Goal: Task Accomplishment & Management: Manage account settings

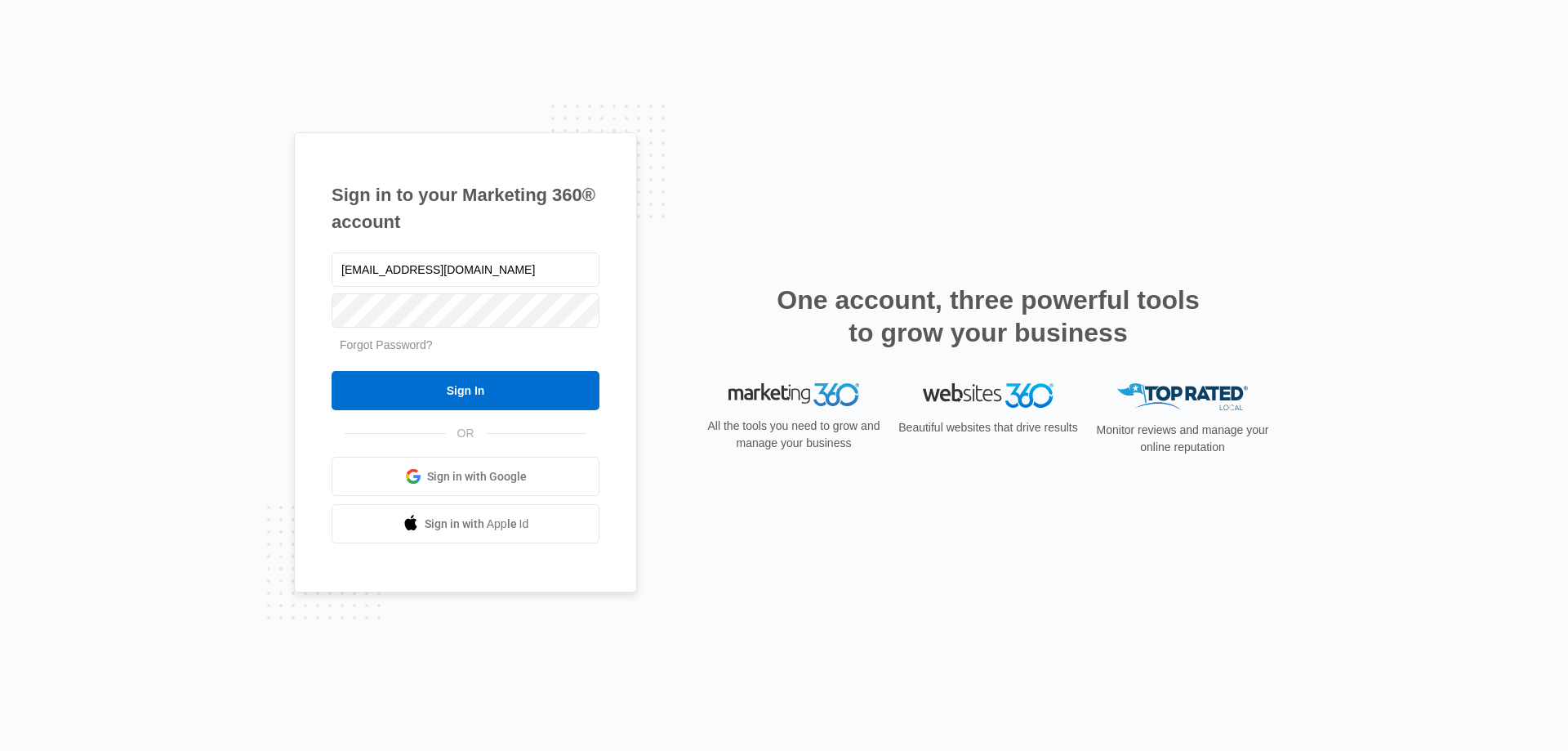
drag, startPoint x: 380, startPoint y: 271, endPoint x: 238, endPoint y: 271, distance: 142.0
click at [242, 276] on div "Sign in to your Marketing 360® account jspillane@empirebeautyschools.com Forgot…" at bounding box center [784, 376] width 1568 height 751
type input "[EMAIL_ADDRESS][DOMAIN_NAME]"
click at [331, 371] on input "Sign In" at bounding box center [465, 390] width 268 height 39
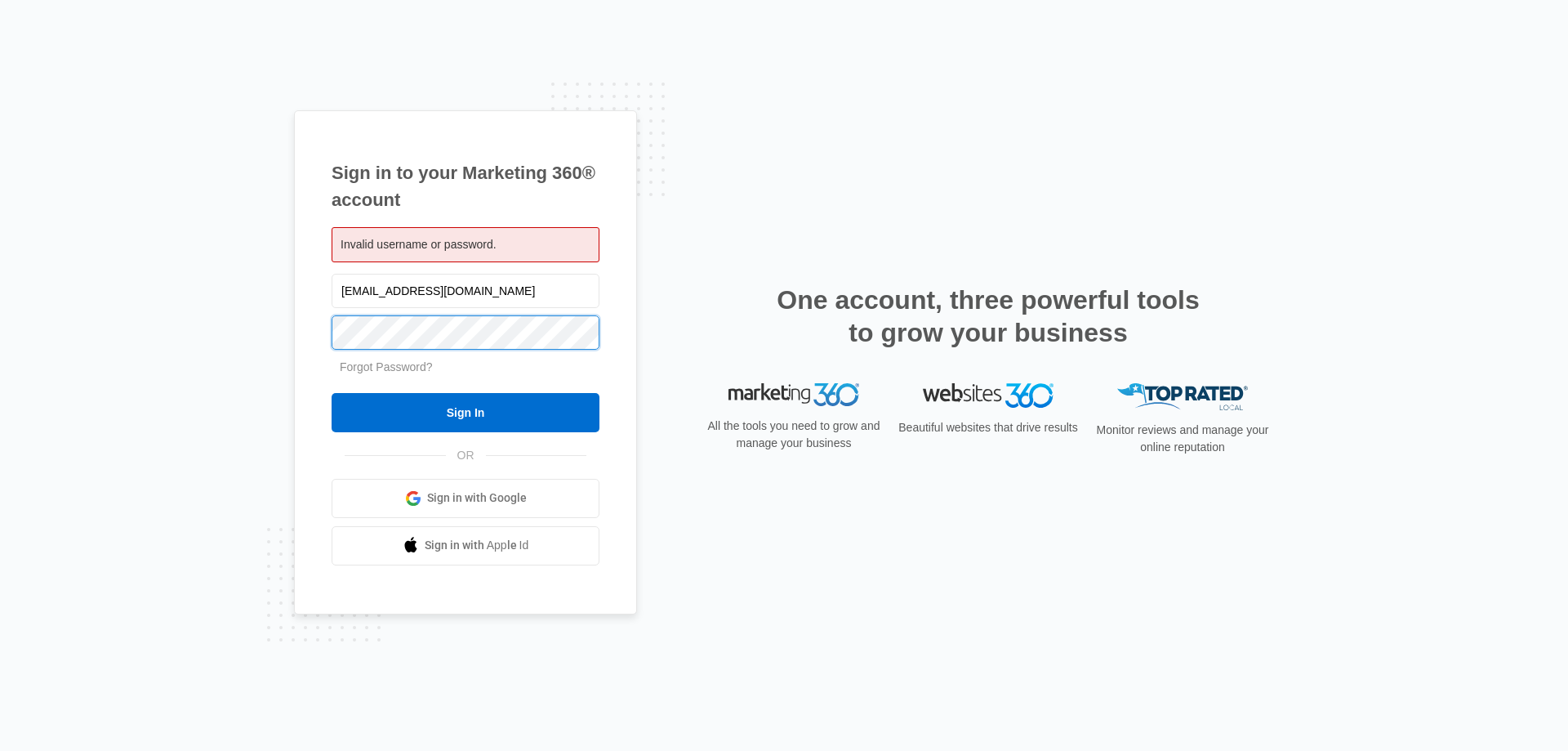
click at [246, 338] on div "Sign in to your Marketing 360® account Invalid username or password. [EMAIL_ADD…" at bounding box center [784, 376] width 1568 height 751
click at [331, 393] on input "Sign In" at bounding box center [465, 413] width 268 height 39
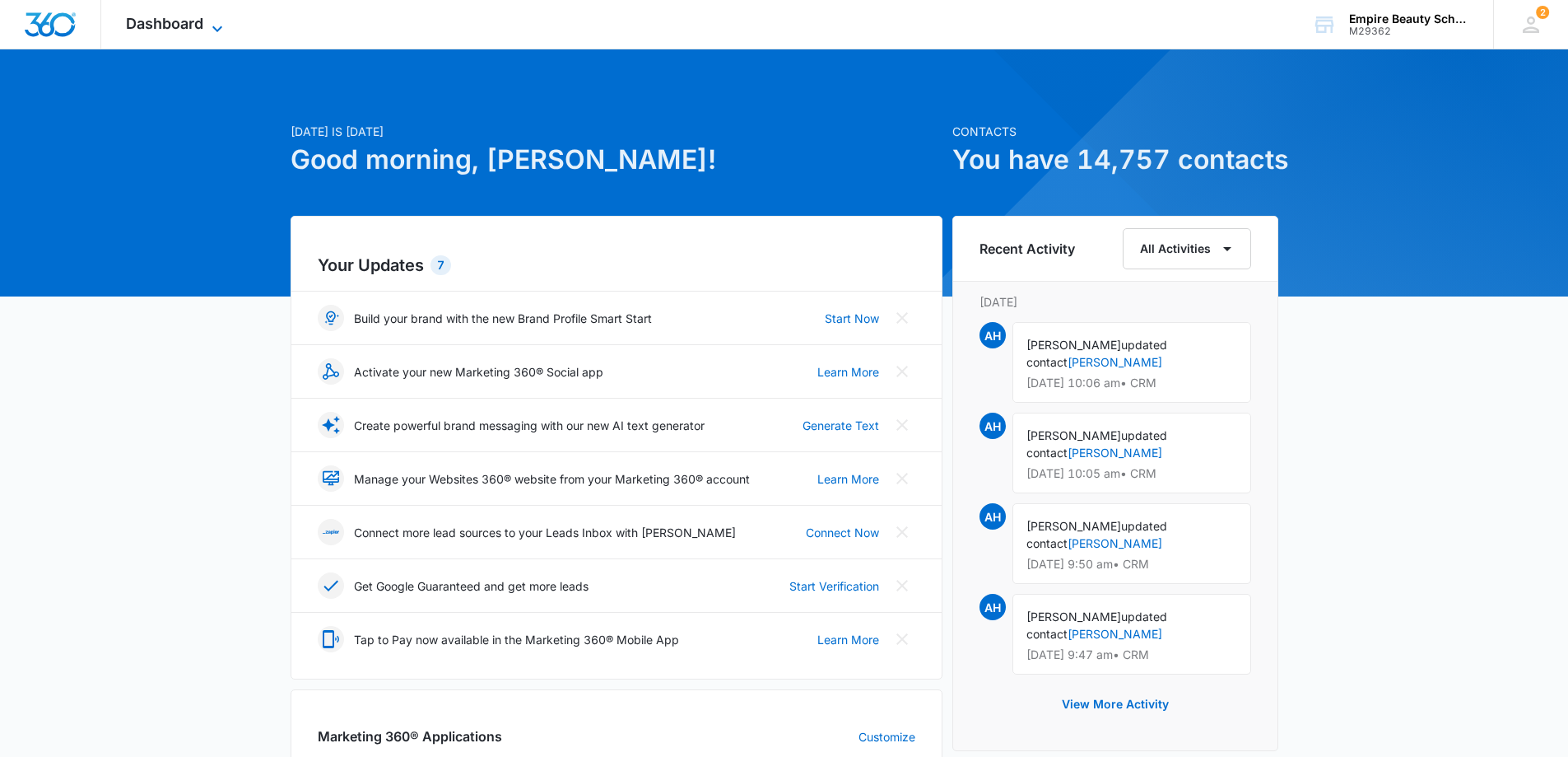
click at [177, 24] on span "Dashboard" at bounding box center [164, 24] width 77 height 17
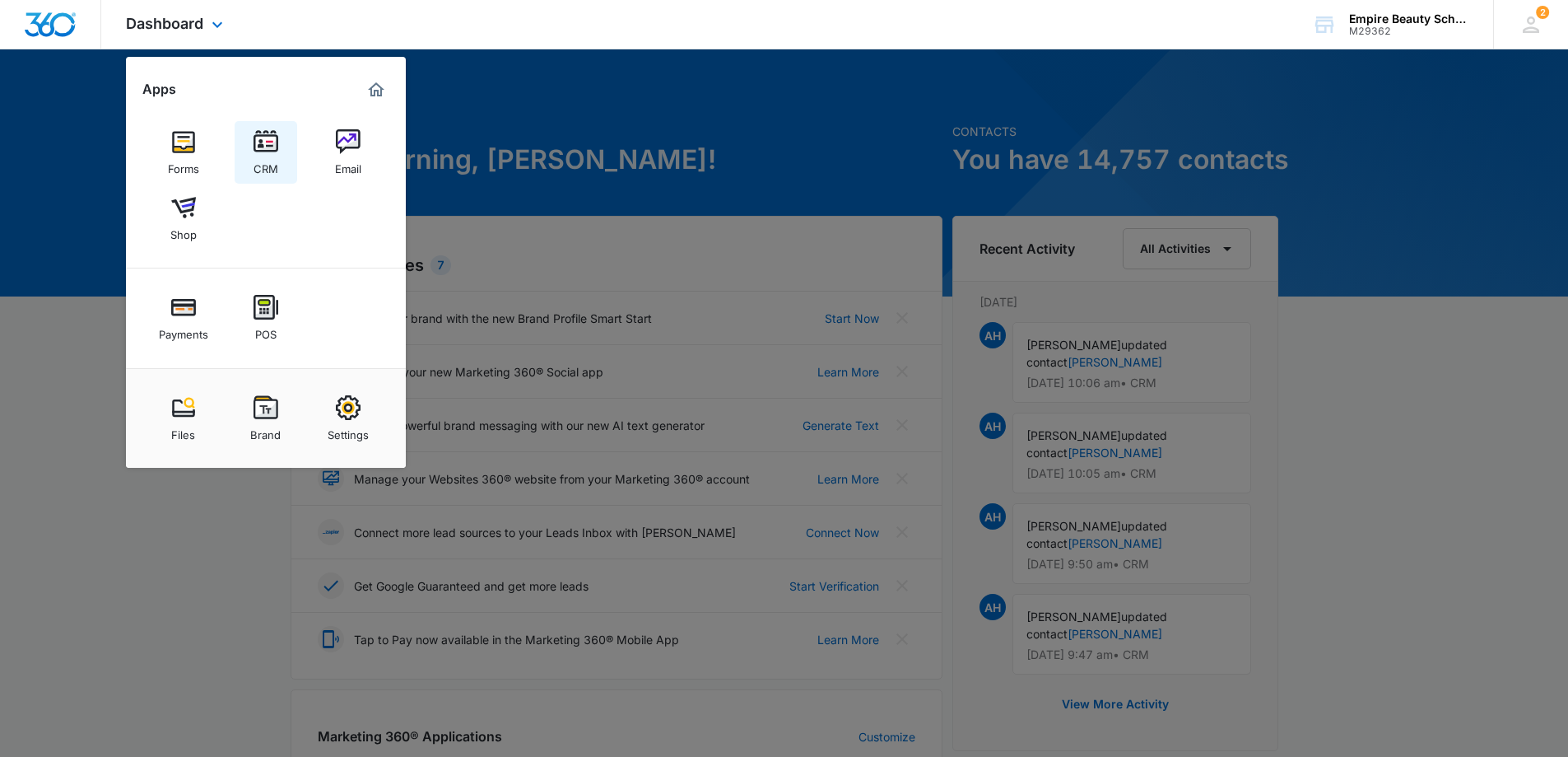
click at [271, 151] on img at bounding box center [266, 142] width 25 height 25
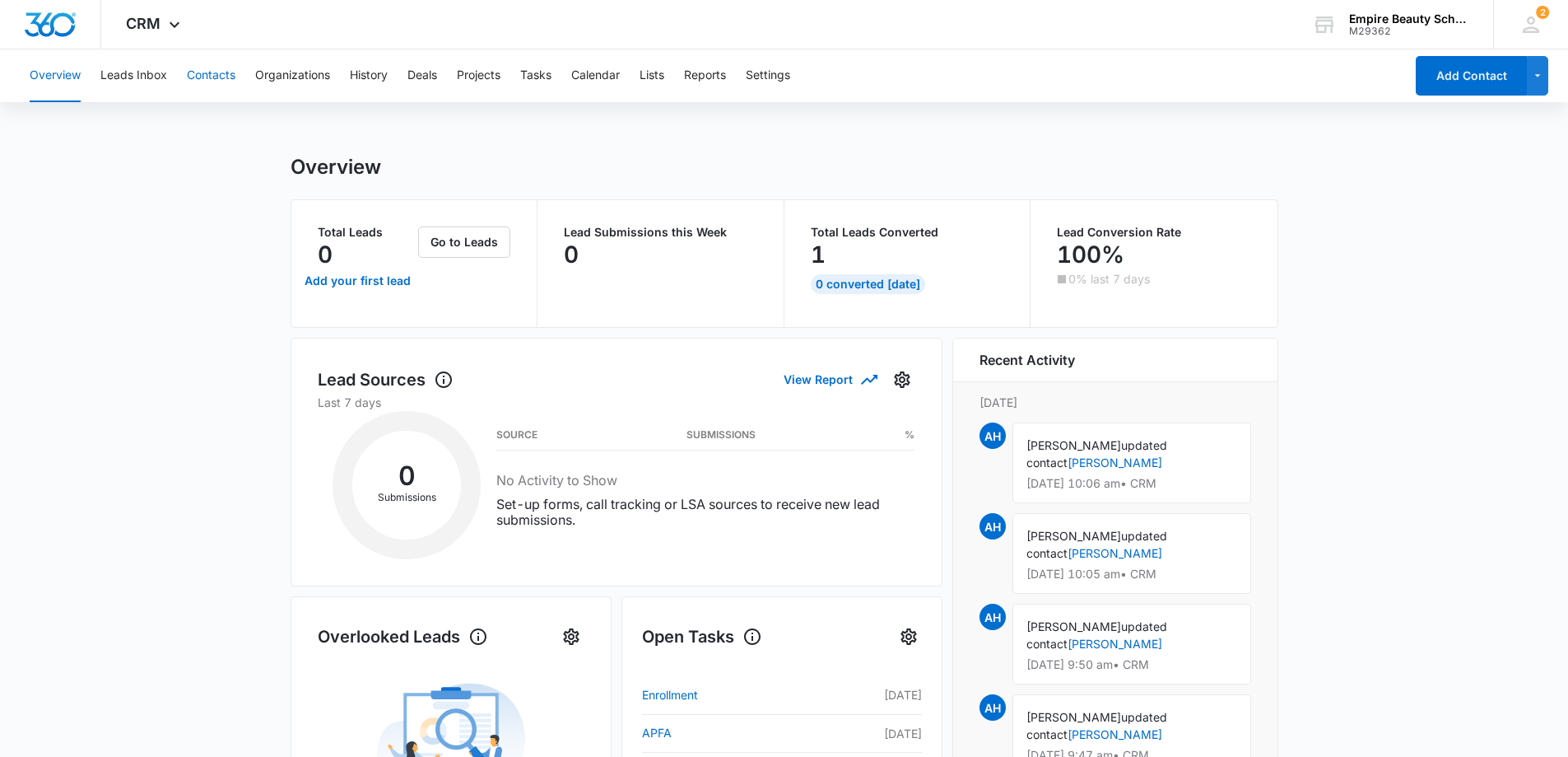
click at [189, 76] on button "Contacts" at bounding box center [210, 76] width 48 height 53
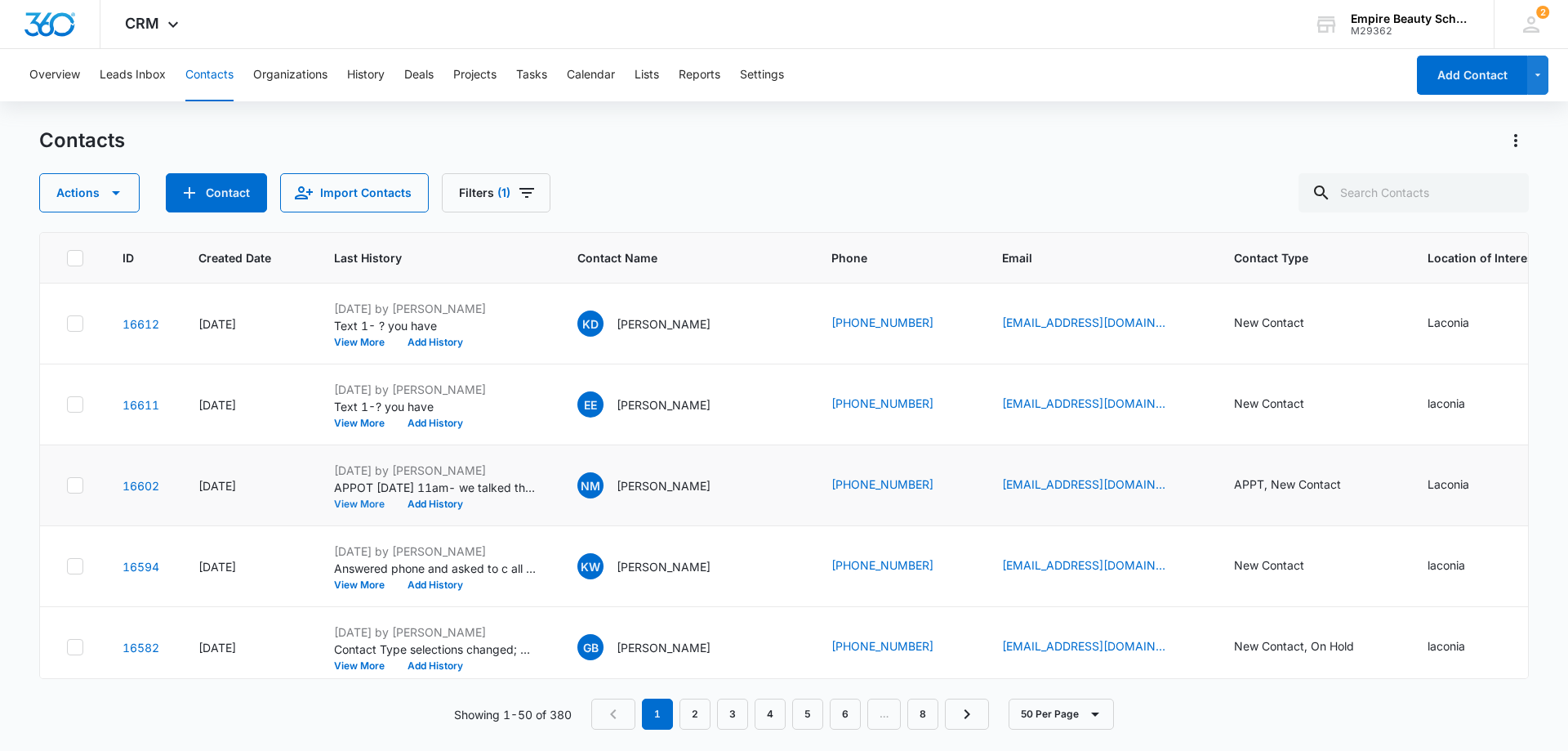
click at [356, 503] on button "View More" at bounding box center [365, 504] width 62 height 9
